Goal: Navigation & Orientation: Find specific page/section

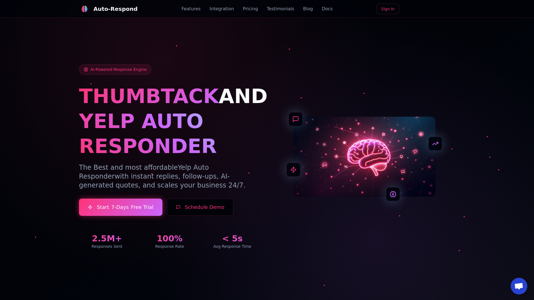
click at [303, 9] on link "Blog" at bounding box center [308, 9] width 10 height 7
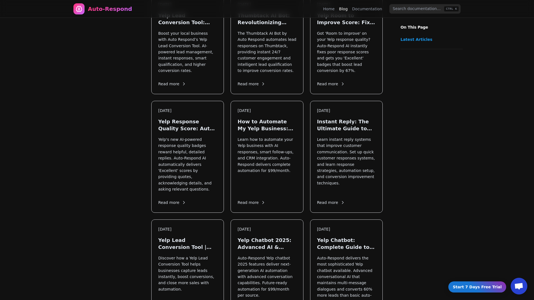
scroll to position [371, 0]
